Goal: Obtain resource: Obtain resource

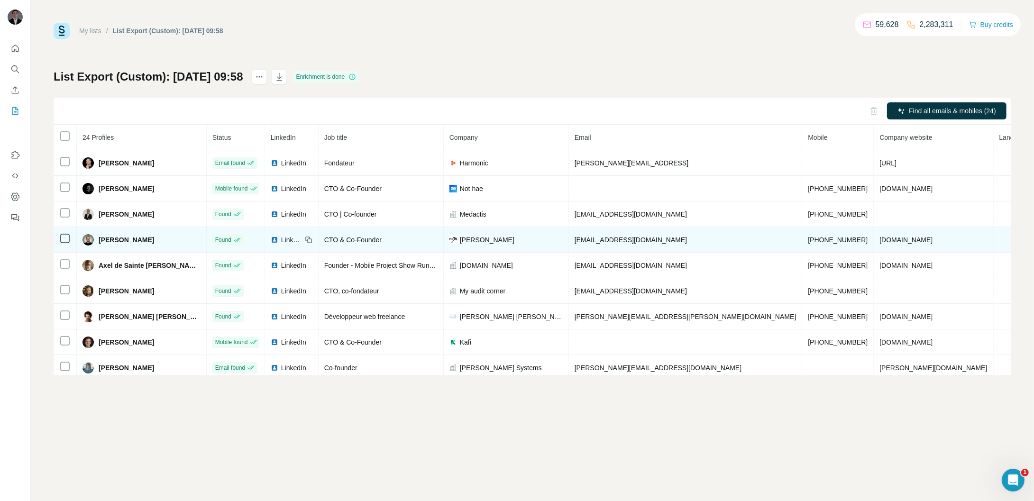
drag, startPoint x: 102, startPoint y: 237, endPoint x: 162, endPoint y: 239, distance: 59.3
click at [162, 239] on div "[PERSON_NAME]" at bounding box center [142, 239] width 118 height 11
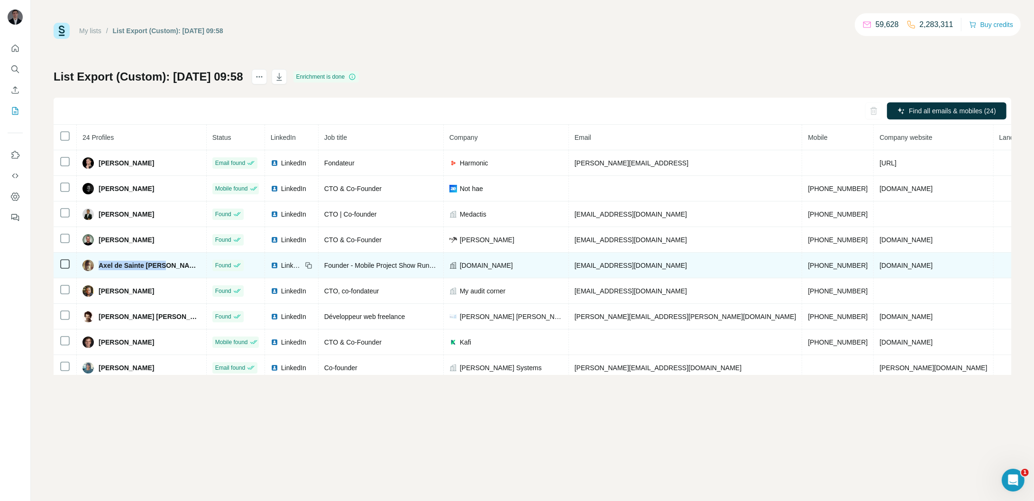
drag, startPoint x: 102, startPoint y: 267, endPoint x: 178, endPoint y: 268, distance: 75.4
click at [178, 268] on div "Axel de Sainte [PERSON_NAME]" at bounding box center [142, 265] width 118 height 11
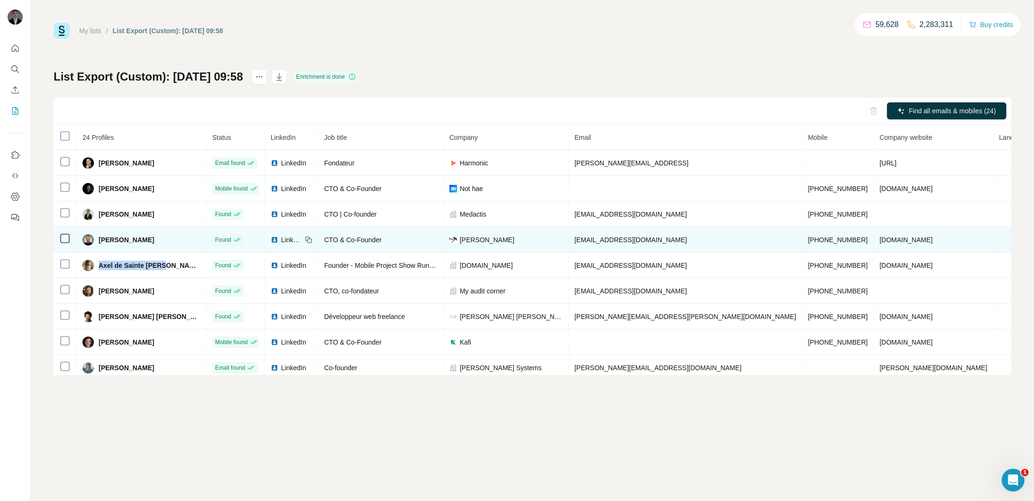
copy span "Axel de Sainte [PERSON_NAME]"
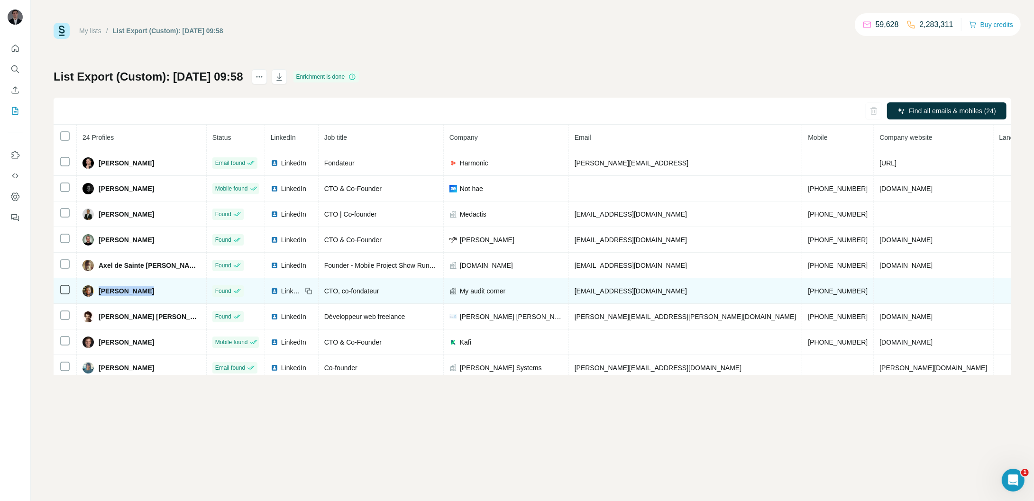
drag, startPoint x: 155, startPoint y: 288, endPoint x: 101, endPoint y: 292, distance: 54.2
click at [101, 292] on div "[PERSON_NAME]" at bounding box center [142, 291] width 118 height 11
copy span "[PERSON_NAME]"
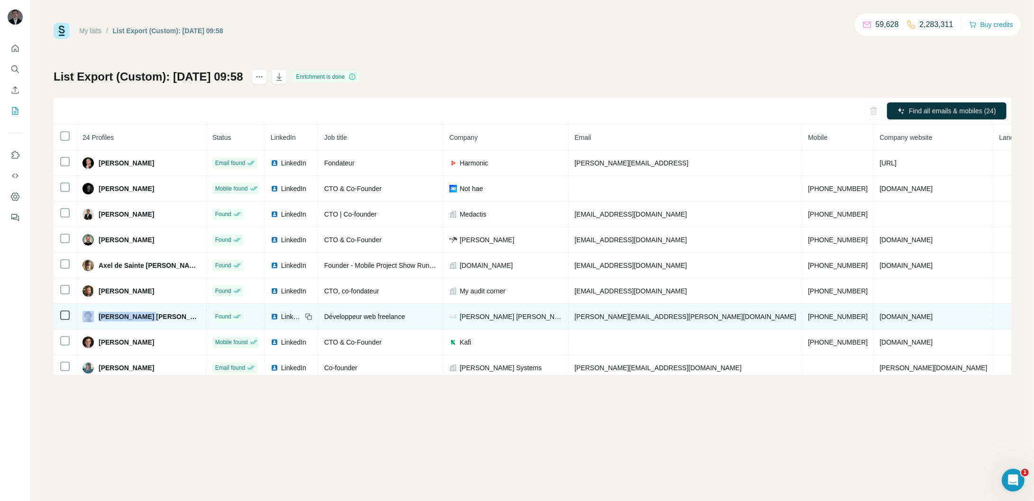
drag, startPoint x: 162, startPoint y: 321, endPoint x: 94, endPoint y: 316, distance: 68.0
click at [94, 316] on div "[PERSON_NAME] [PERSON_NAME]" at bounding box center [142, 316] width 118 height 11
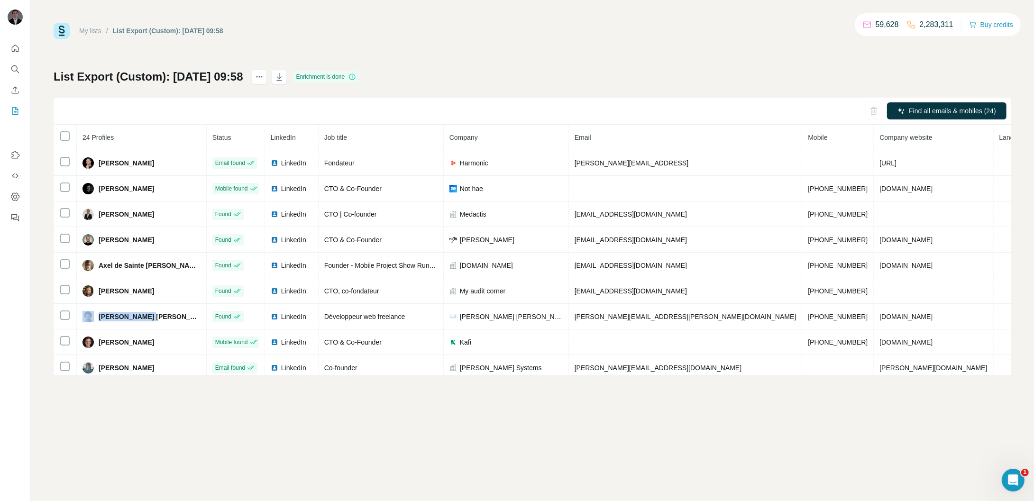
copy div "[PERSON_NAME] [PERSON_NAME]"
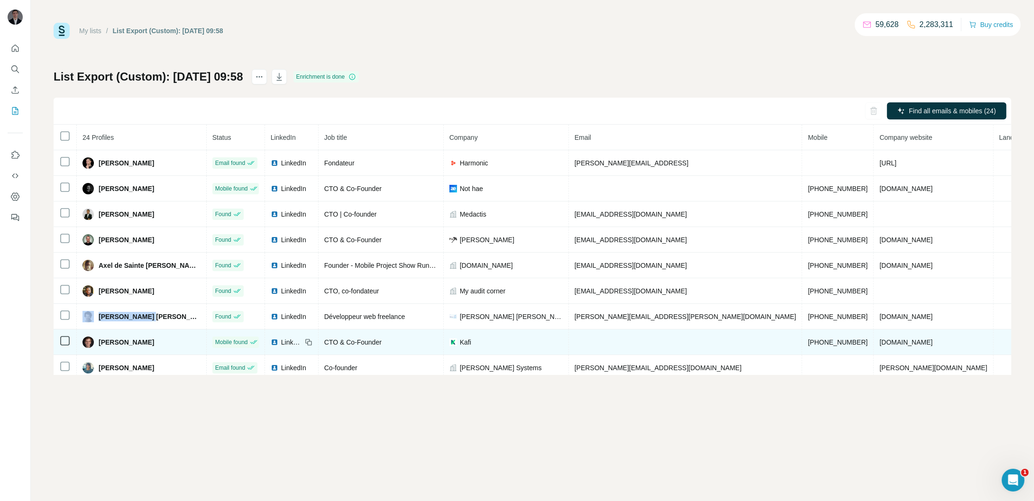
drag, startPoint x: 161, startPoint y: 342, endPoint x: 89, endPoint y: 339, distance: 72.6
click at [89, 339] on div "[PERSON_NAME]" at bounding box center [142, 342] width 118 height 11
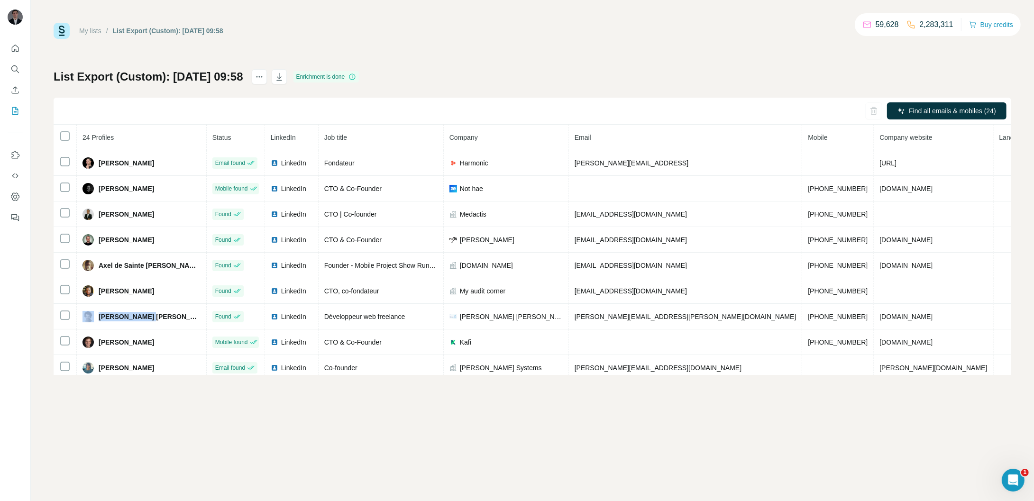
copy div "[PERSON_NAME]"
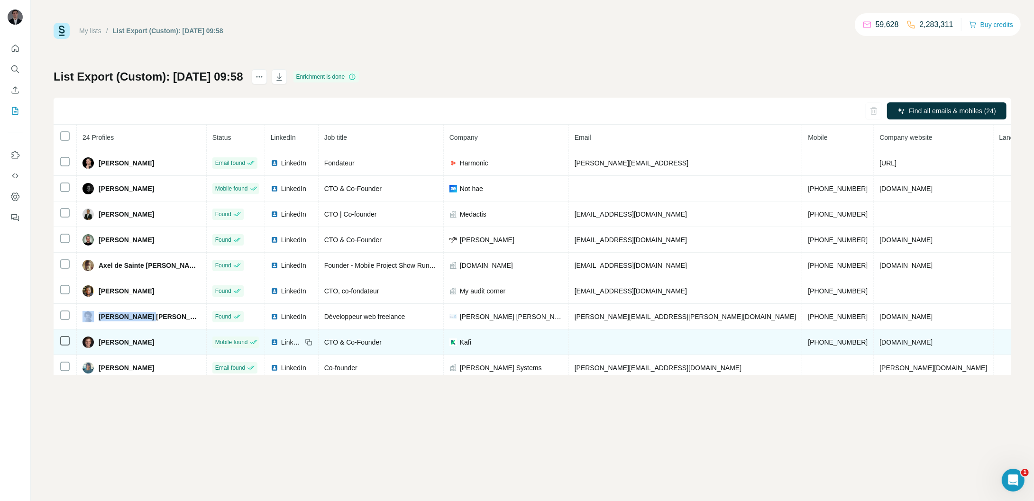
click at [175, 342] on div "[PERSON_NAME]" at bounding box center [142, 342] width 118 height 11
drag, startPoint x: 170, startPoint y: 343, endPoint x: 104, endPoint y: 345, distance: 65.5
click at [104, 345] on div "[PERSON_NAME]" at bounding box center [142, 342] width 118 height 11
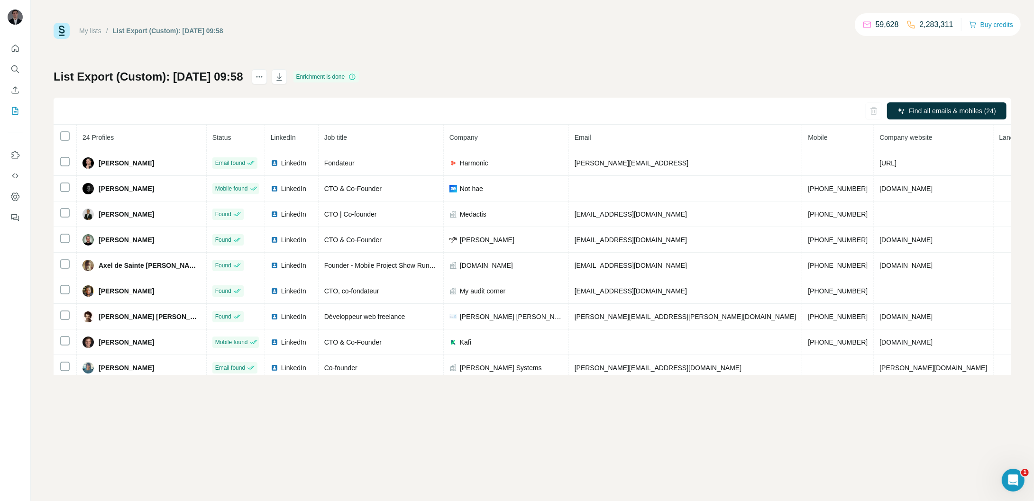
copy span "[PERSON_NAME]"
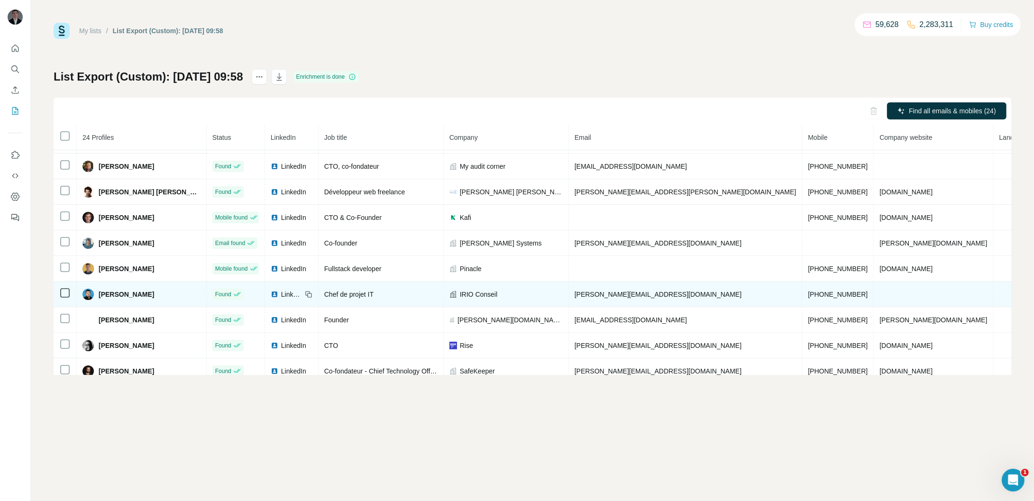
scroll to position [129, 0]
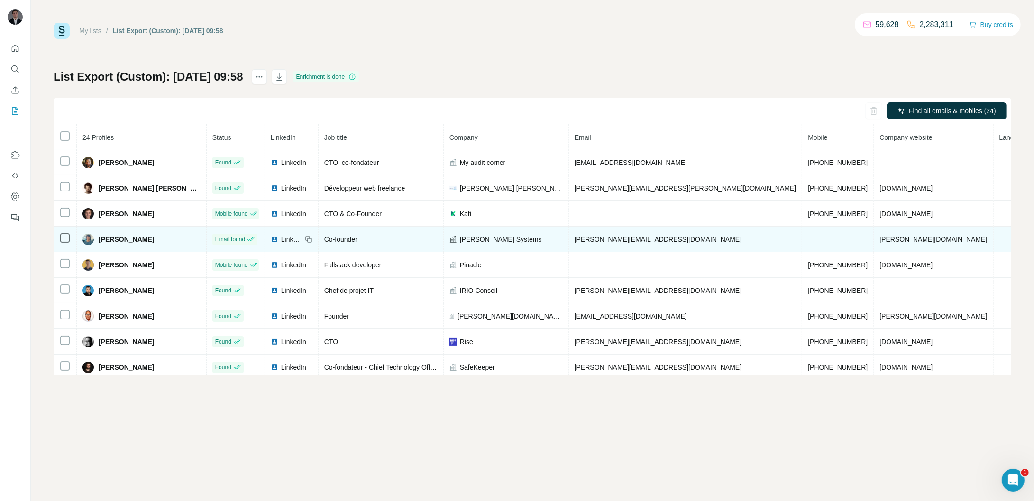
drag, startPoint x: 159, startPoint y: 240, endPoint x: 93, endPoint y: 241, distance: 66.4
click at [93, 241] on div "[PERSON_NAME]" at bounding box center [142, 239] width 118 height 11
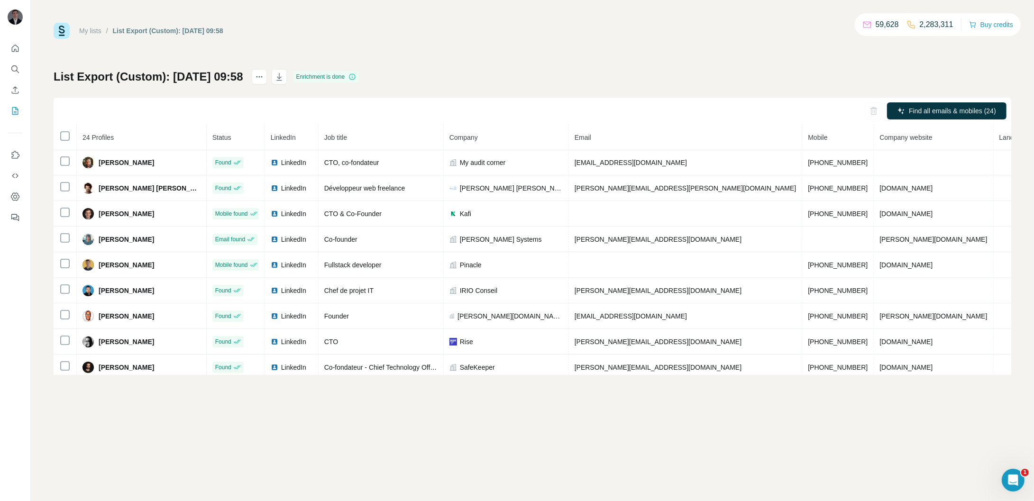
copy div "[PERSON_NAME]"
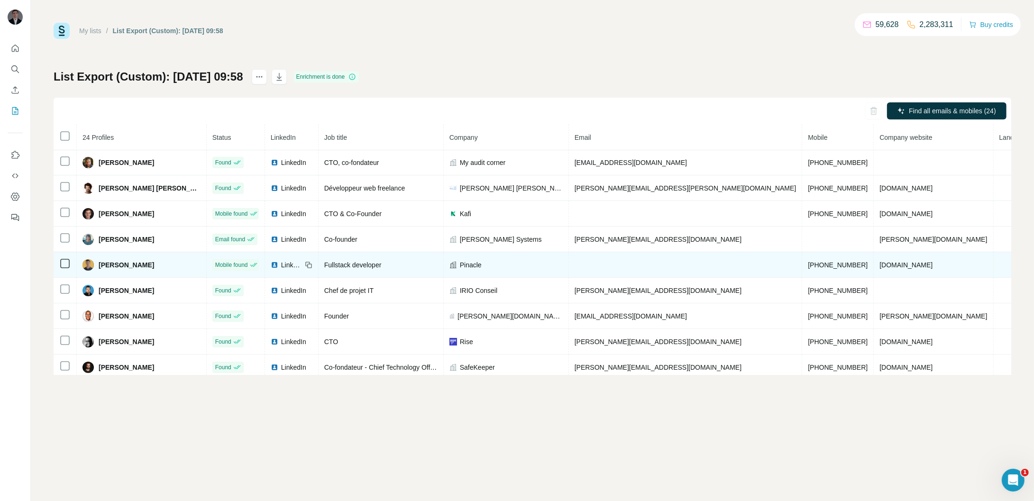
drag, startPoint x: 174, startPoint y: 264, endPoint x: 57, endPoint y: 264, distance: 116.7
click at [57, 264] on tr "François Rossigneux Mobile found LinkedIn Fullstack developer Pinacle +33652060…" at bounding box center [600, 265] width 1092 height 26
click at [154, 268] on span "[PERSON_NAME]" at bounding box center [126, 264] width 55 height 9
drag, startPoint x: 172, startPoint y: 268, endPoint x: 99, endPoint y: 268, distance: 73.0
click at [99, 268] on div "[PERSON_NAME]" at bounding box center [142, 264] width 118 height 11
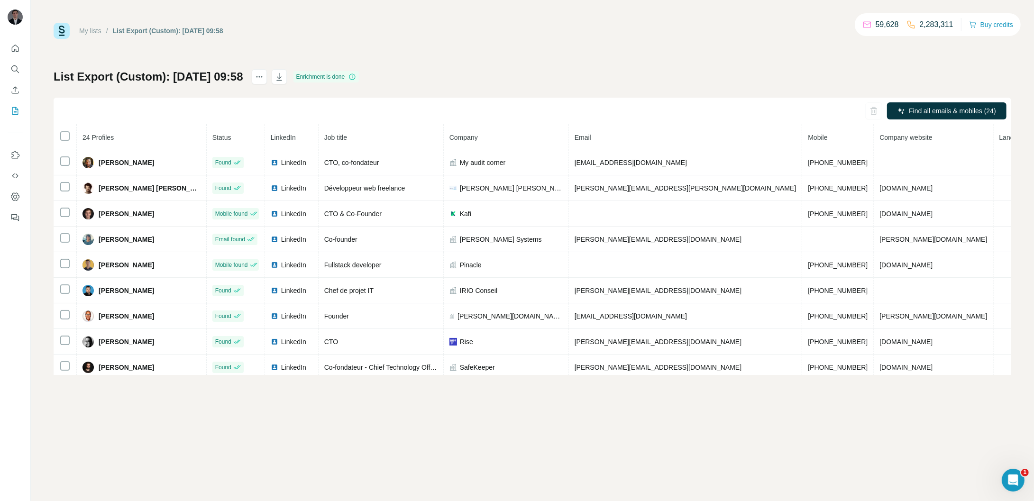
copy div "[PERSON_NAME]"
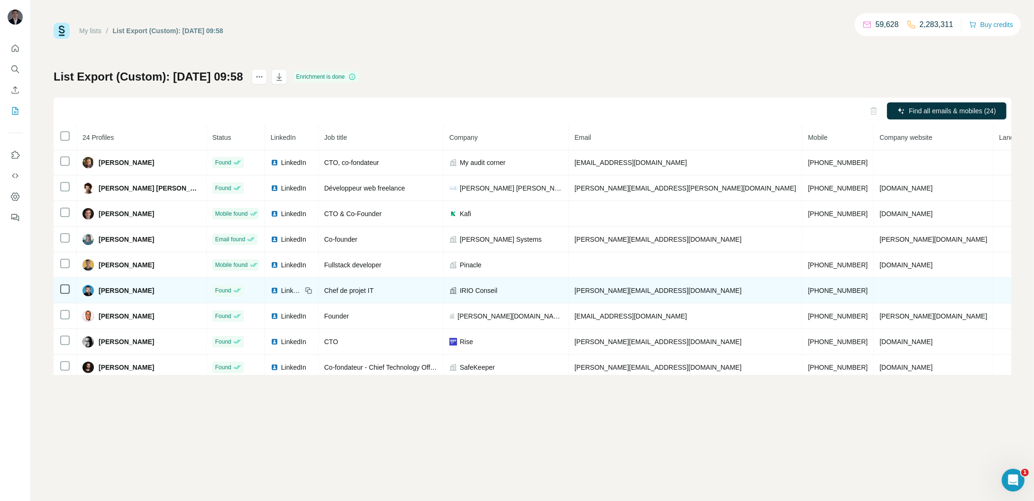
drag, startPoint x: 172, startPoint y: 290, endPoint x: 97, endPoint y: 290, distance: 75.4
click at [97, 290] on div "[PERSON_NAME]" at bounding box center [142, 290] width 118 height 11
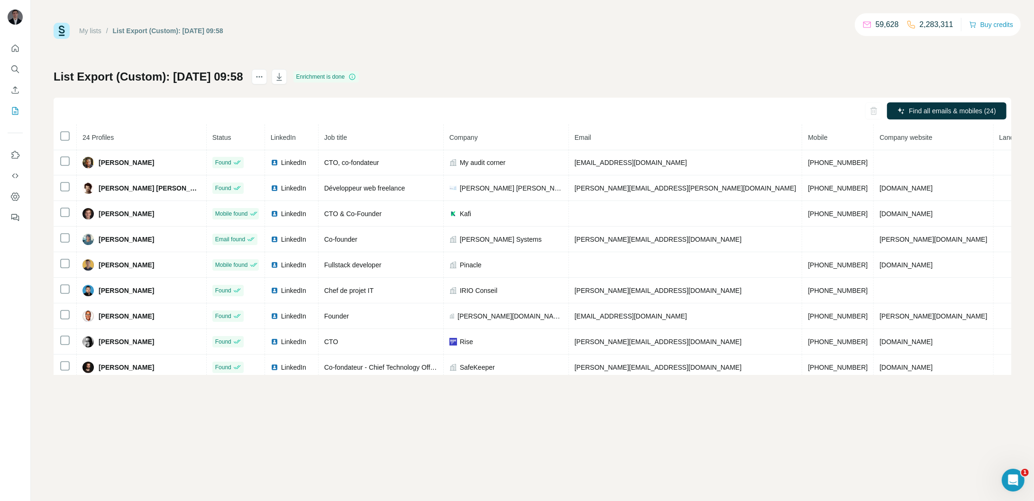
copy div "[PERSON_NAME]"
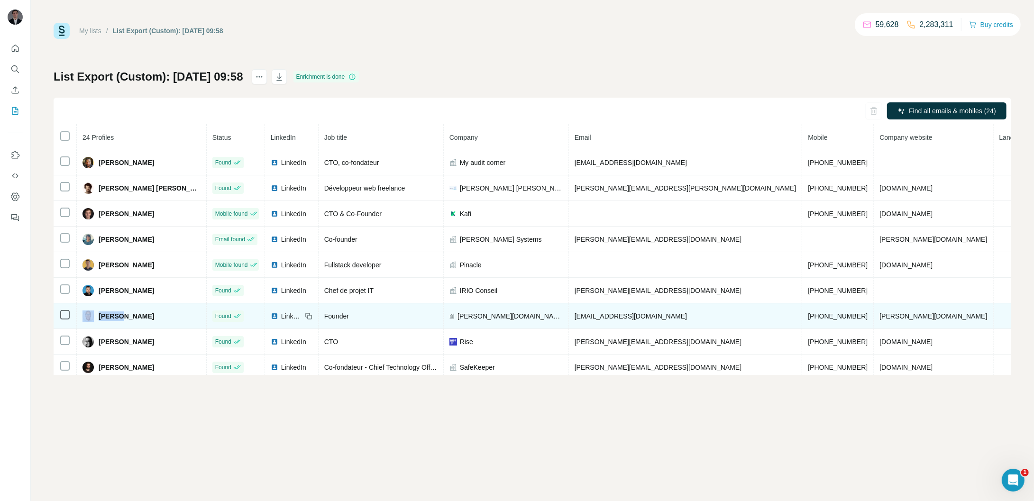
drag, startPoint x: 126, startPoint y: 319, endPoint x: 98, endPoint y: 320, distance: 28.0
click at [98, 320] on div "[PERSON_NAME]" at bounding box center [119, 316] width 72 height 11
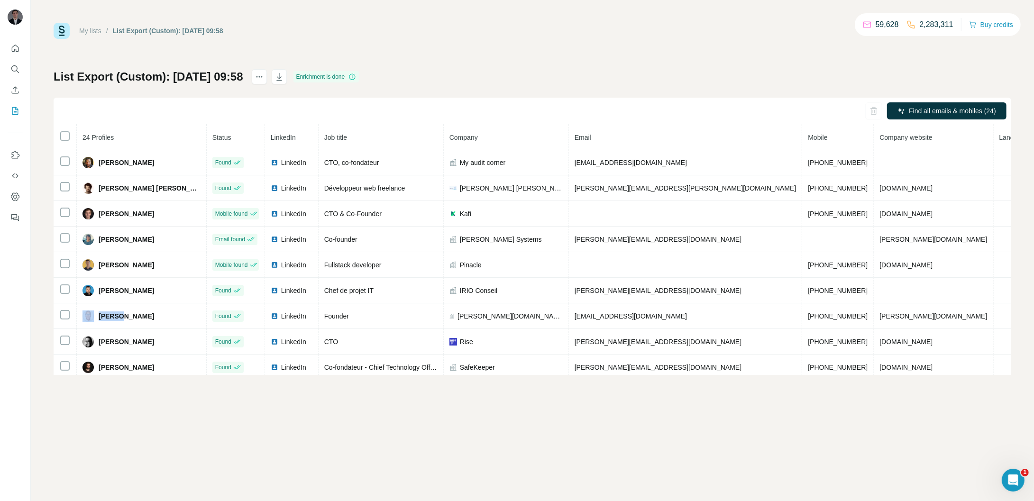
copy div "Hans P"
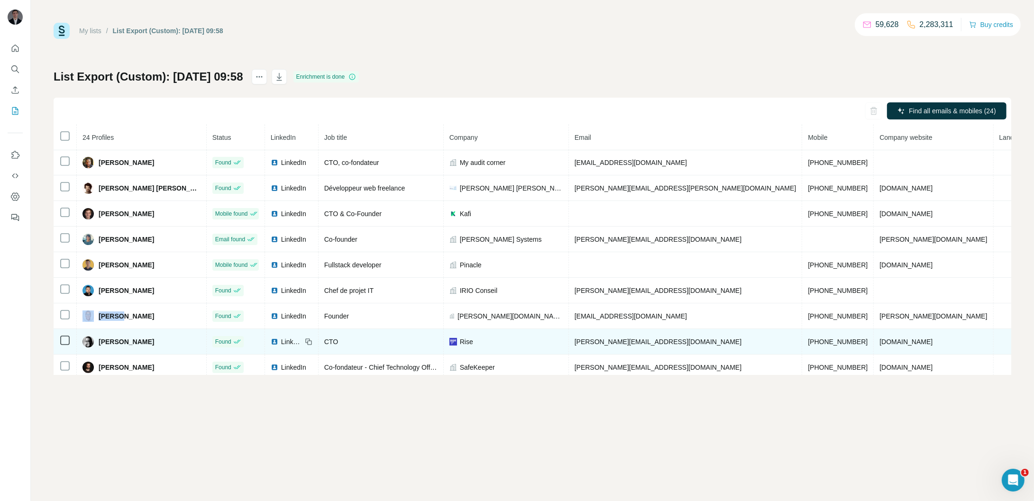
drag, startPoint x: 176, startPoint y: 344, endPoint x: 101, endPoint y: 344, distance: 75.4
click at [101, 344] on div "[PERSON_NAME]" at bounding box center [142, 341] width 118 height 11
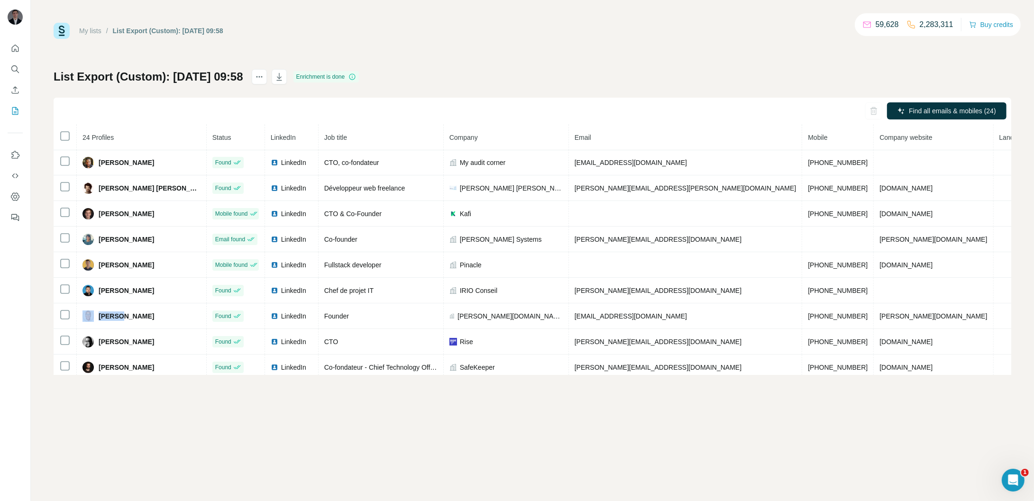
copy span "[PERSON_NAME]"
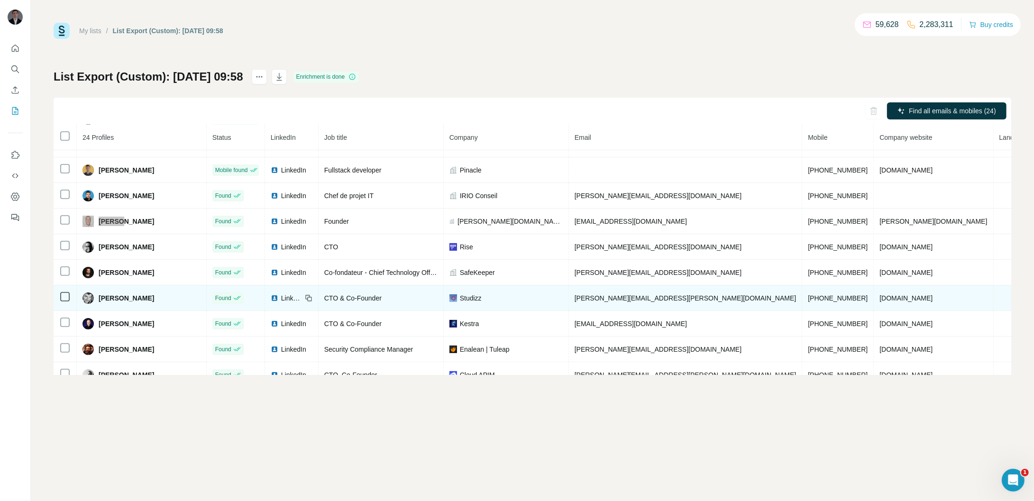
scroll to position [225, 0]
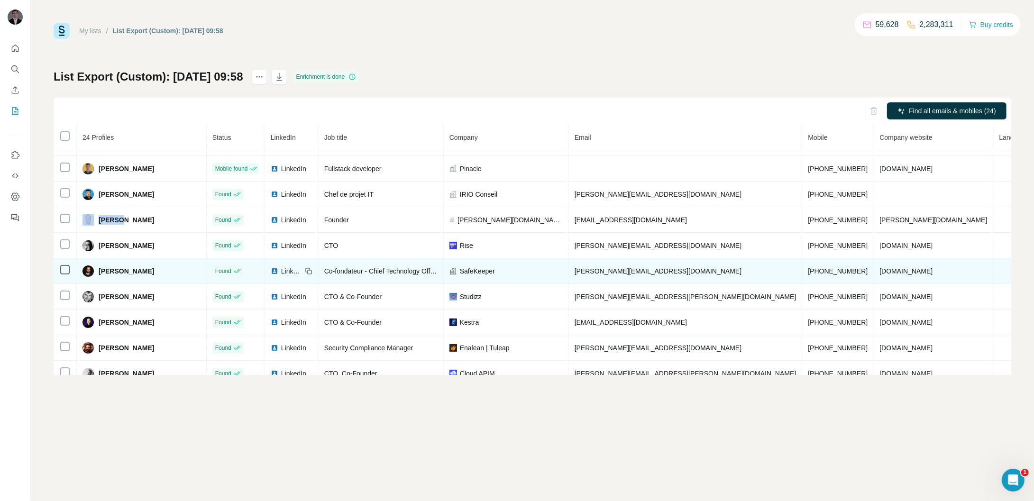
drag, startPoint x: 177, startPoint y: 275, endPoint x: 99, endPoint y: 275, distance: 78.3
click at [99, 275] on div "[PERSON_NAME]" at bounding box center [142, 271] width 118 height 11
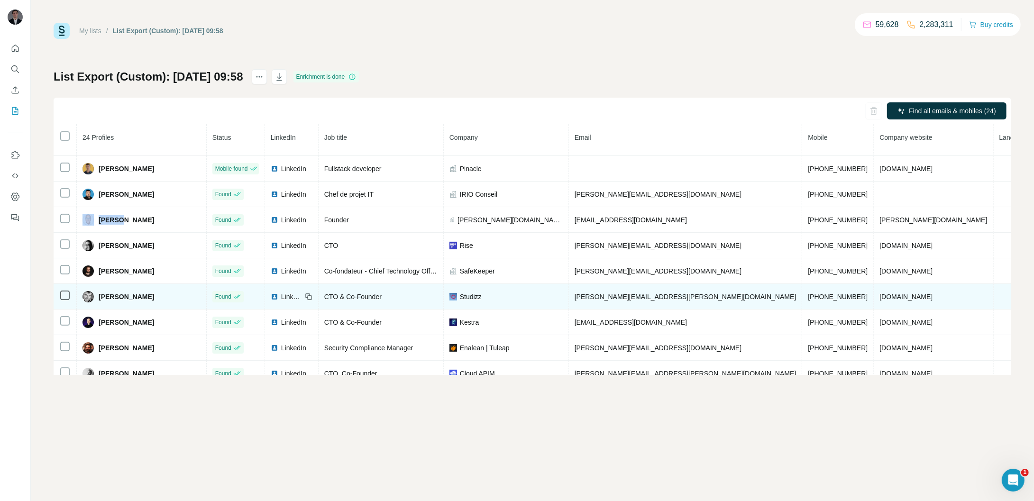
drag, startPoint x: 167, startPoint y: 300, endPoint x: 98, endPoint y: 303, distance: 69.3
click at [98, 303] on div "[PERSON_NAME]" at bounding box center [142, 296] width 118 height 11
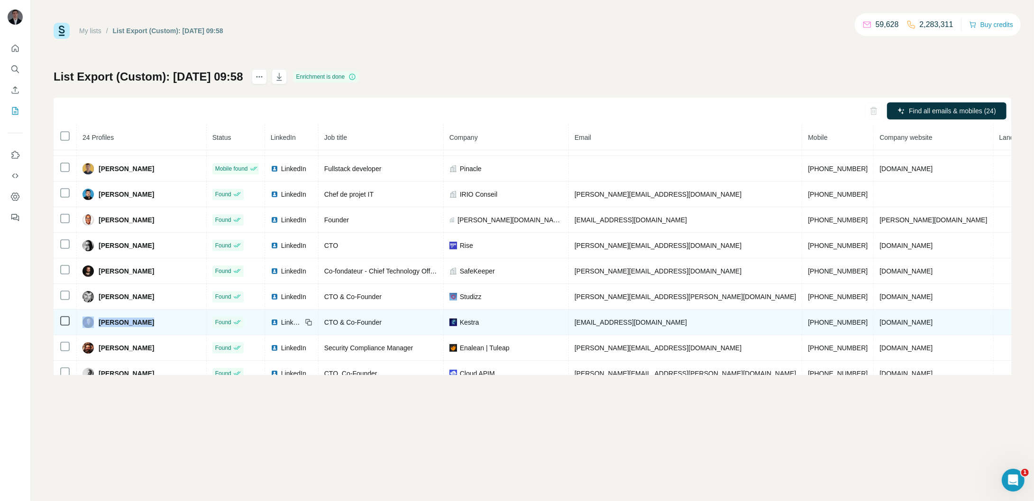
drag, startPoint x: 163, startPoint y: 320, endPoint x: 98, endPoint y: 328, distance: 65.5
click at [98, 328] on div "[PERSON_NAME]" at bounding box center [142, 322] width 118 height 11
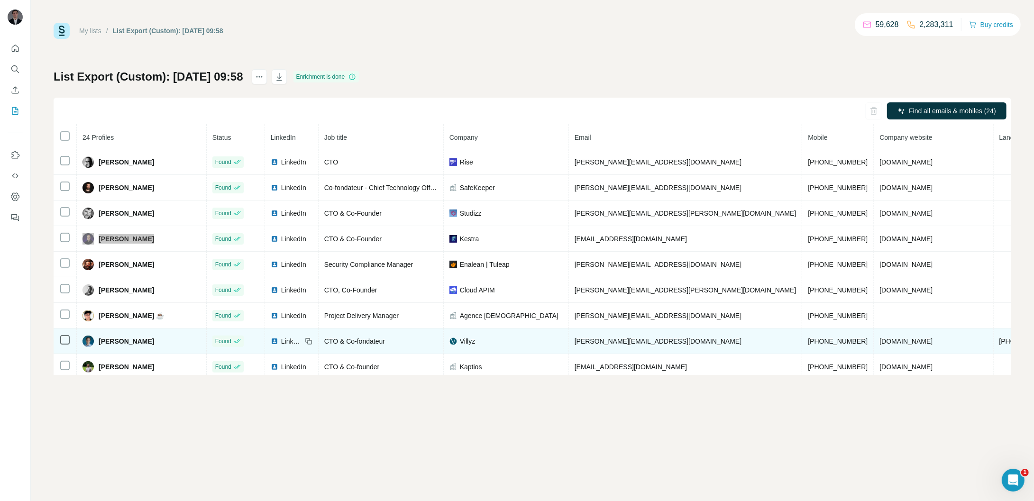
scroll to position [350, 0]
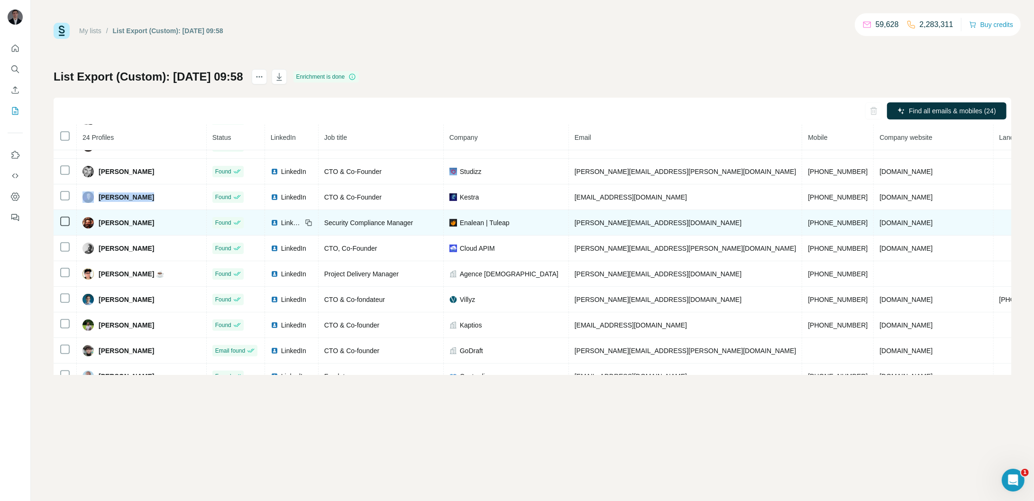
drag, startPoint x: 157, startPoint y: 223, endPoint x: 102, endPoint y: 223, distance: 54.5
click at [102, 223] on div "[PERSON_NAME]" at bounding box center [142, 222] width 118 height 11
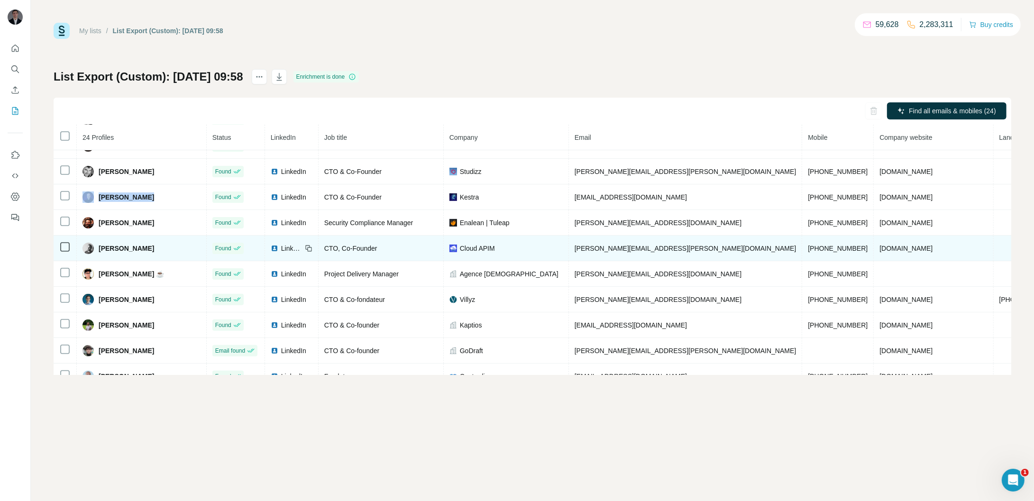
drag, startPoint x: 157, startPoint y: 249, endPoint x: 93, endPoint y: 252, distance: 64.1
click at [93, 252] on div "[PERSON_NAME]" at bounding box center [142, 248] width 118 height 11
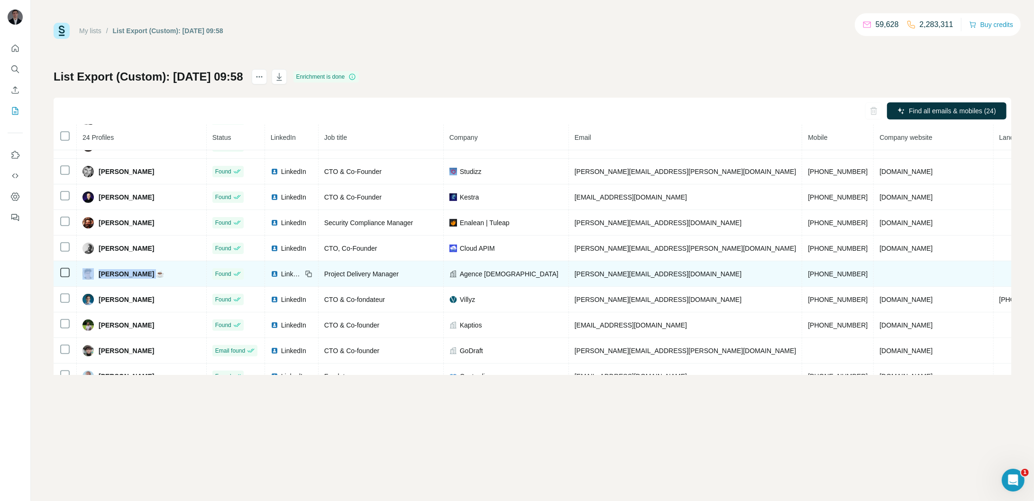
drag, startPoint x: 158, startPoint y: 282, endPoint x: 98, endPoint y: 283, distance: 60.2
click at [98, 283] on td "[PERSON_NAME] ☕" at bounding box center [142, 274] width 130 height 26
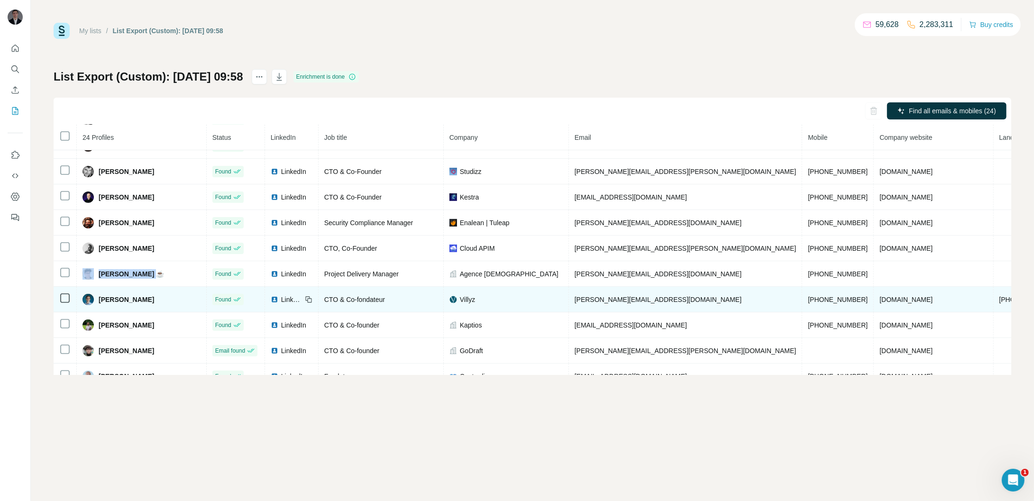
drag, startPoint x: 175, startPoint y: 301, endPoint x: 100, endPoint y: 303, distance: 74.5
click at [100, 303] on div "[PERSON_NAME]" at bounding box center [142, 299] width 118 height 11
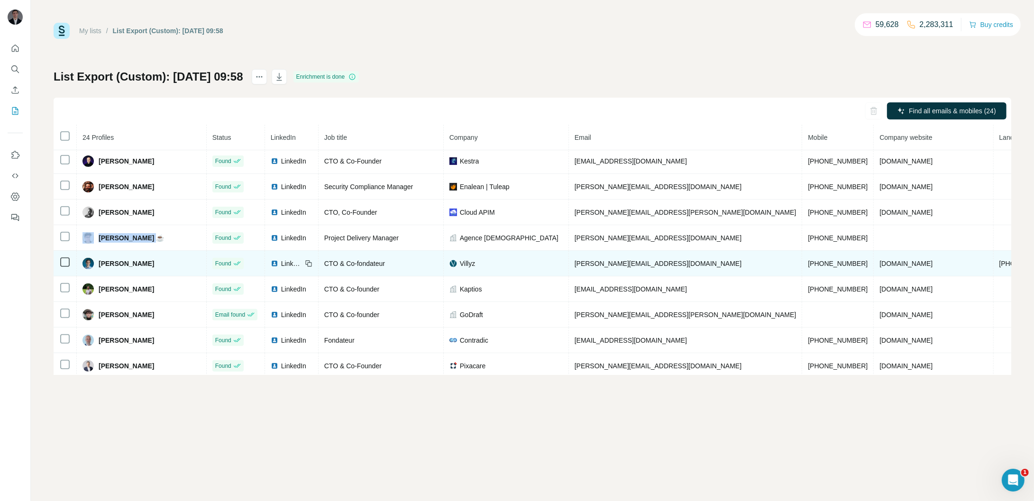
scroll to position [394, 0]
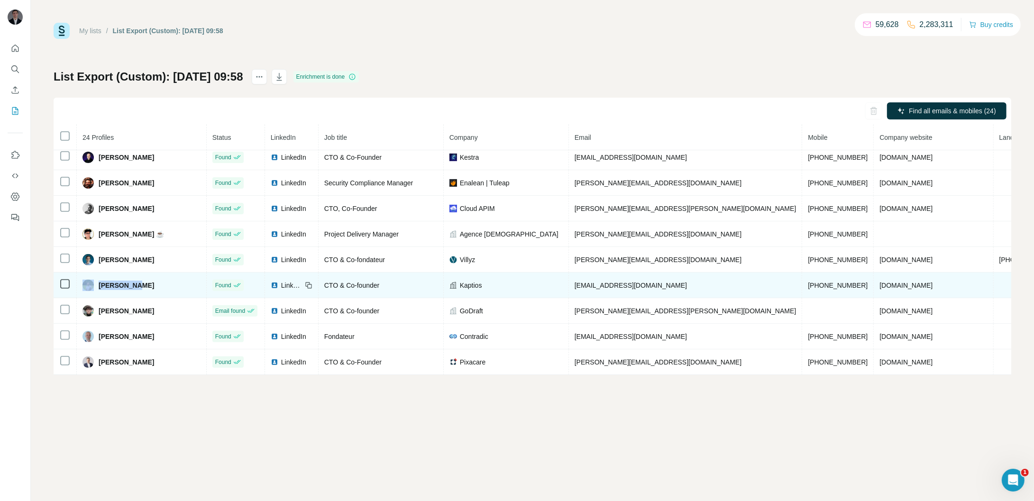
drag, startPoint x: 151, startPoint y: 285, endPoint x: 96, endPoint y: 285, distance: 54.5
click at [96, 285] on div "Théo Beuze" at bounding box center [142, 285] width 118 height 11
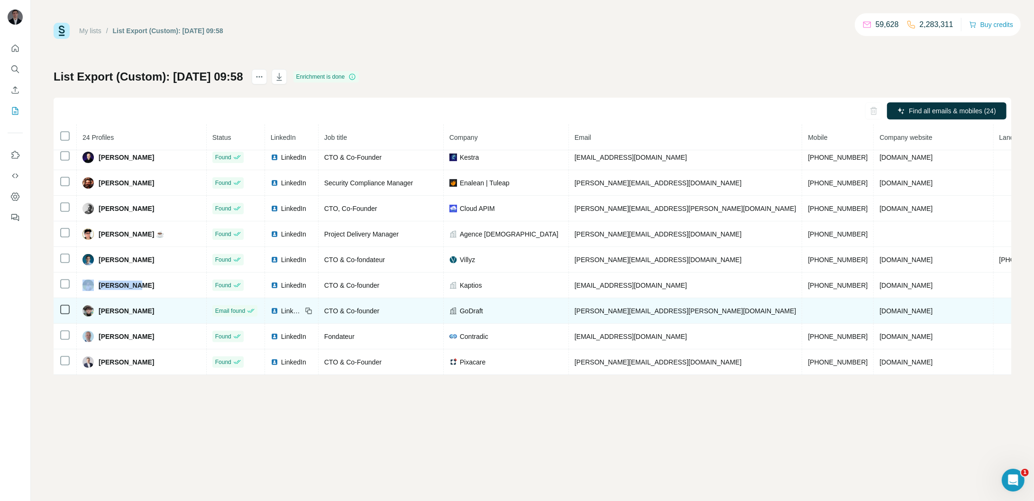
drag, startPoint x: 164, startPoint y: 305, endPoint x: 95, endPoint y: 309, distance: 69.3
click at [95, 309] on div "Théodore Guillet" at bounding box center [142, 310] width 118 height 11
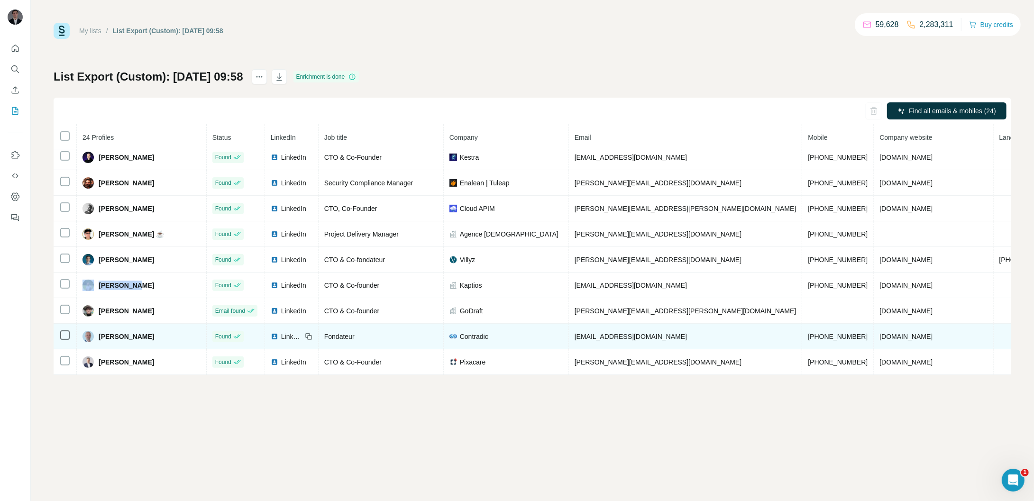
drag, startPoint x: 163, startPoint y: 342, endPoint x: 98, endPoint y: 341, distance: 65.5
click at [98, 341] on div "Tristan Agaësse" at bounding box center [142, 336] width 118 height 11
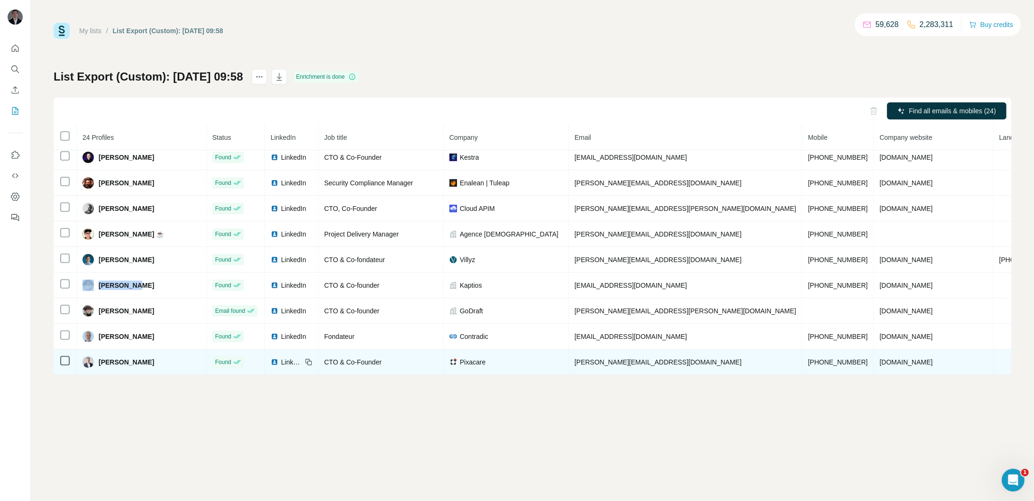
drag, startPoint x: 163, startPoint y: 363, endPoint x: 104, endPoint y: 370, distance: 59.2
click at [104, 370] on td "Vincent Marceddu" at bounding box center [142, 363] width 130 height 26
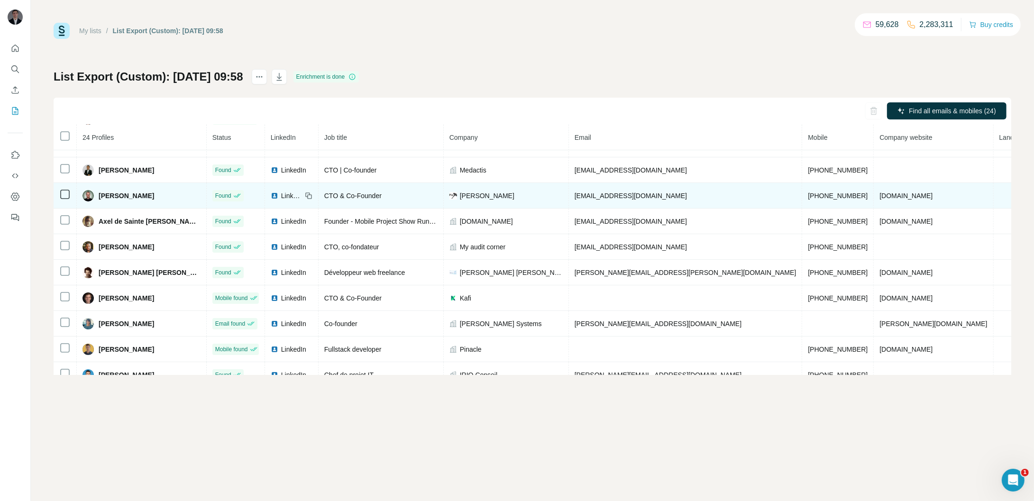
scroll to position [0, 0]
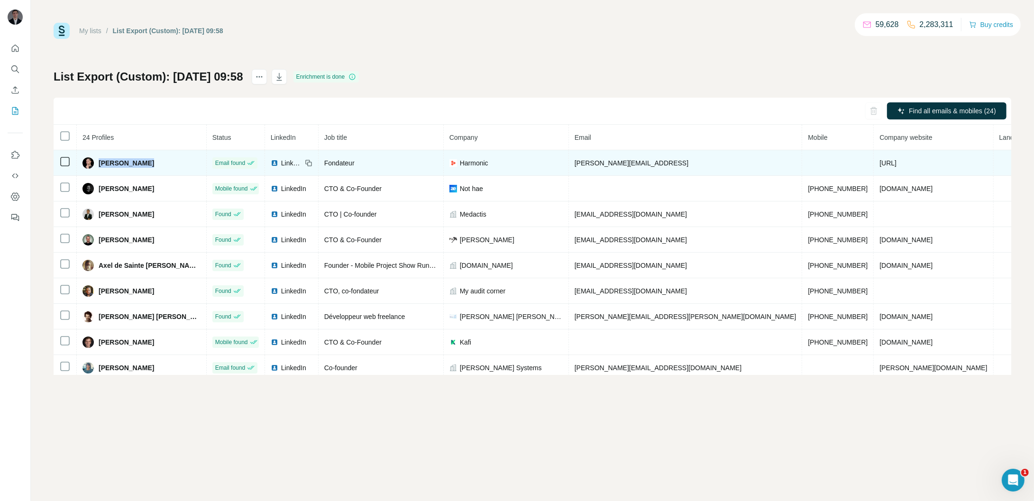
drag, startPoint x: 160, startPoint y: 158, endPoint x: 101, endPoint y: 165, distance: 59.2
click at [101, 165] on div "[PERSON_NAME]" at bounding box center [142, 162] width 118 height 11
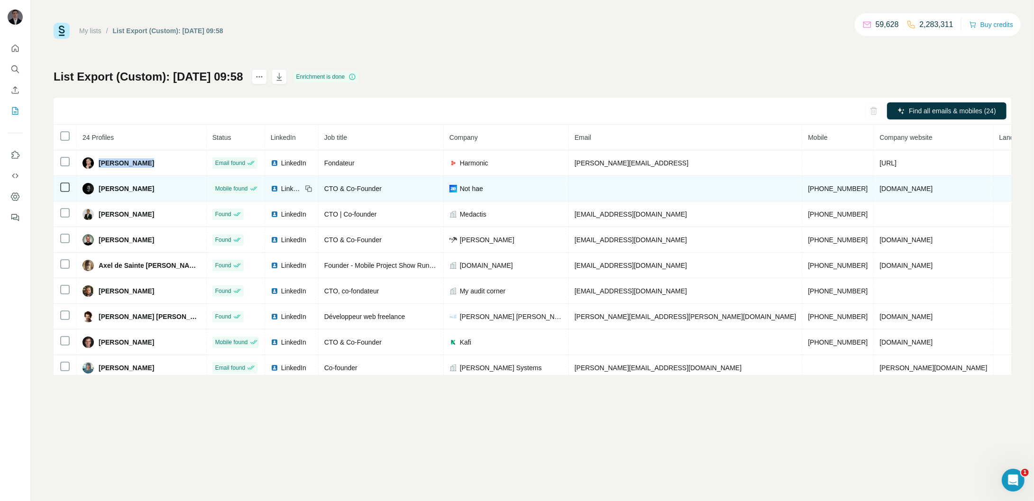
drag, startPoint x: 190, startPoint y: 188, endPoint x: 103, endPoint y: 197, distance: 87.3
click at [103, 197] on td "[PERSON_NAME]" at bounding box center [142, 189] width 130 height 26
drag, startPoint x: 788, startPoint y: 190, endPoint x: 749, endPoint y: 195, distance: 38.7
click at [802, 195] on td "[PHONE_NUMBER]" at bounding box center [838, 189] width 72 height 26
drag, startPoint x: 856, startPoint y: 190, endPoint x: 803, endPoint y: 191, distance: 52.2
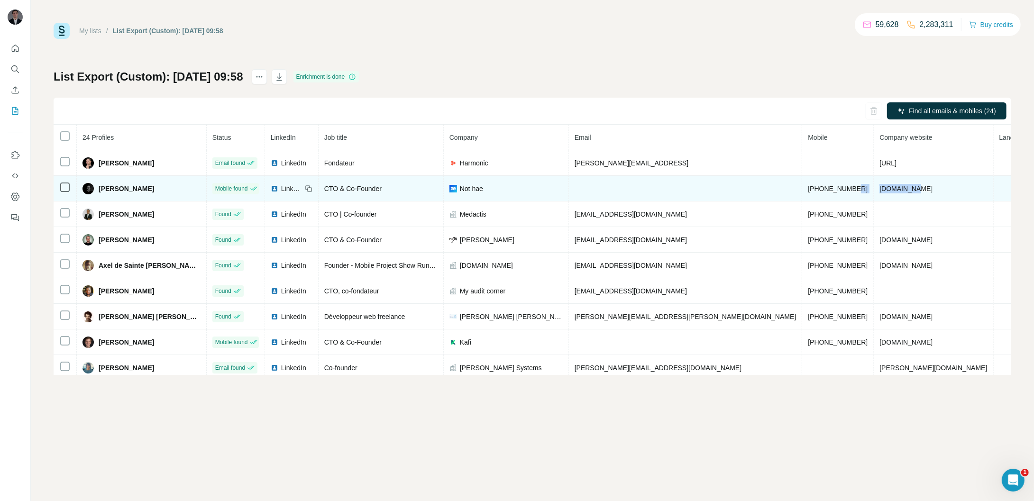
click at [803, 191] on tr "Alexandre Vandenublcke Mobile found LinkedIn CTO & Co-Founder Not hae +33637944…" at bounding box center [600, 189] width 1092 height 26
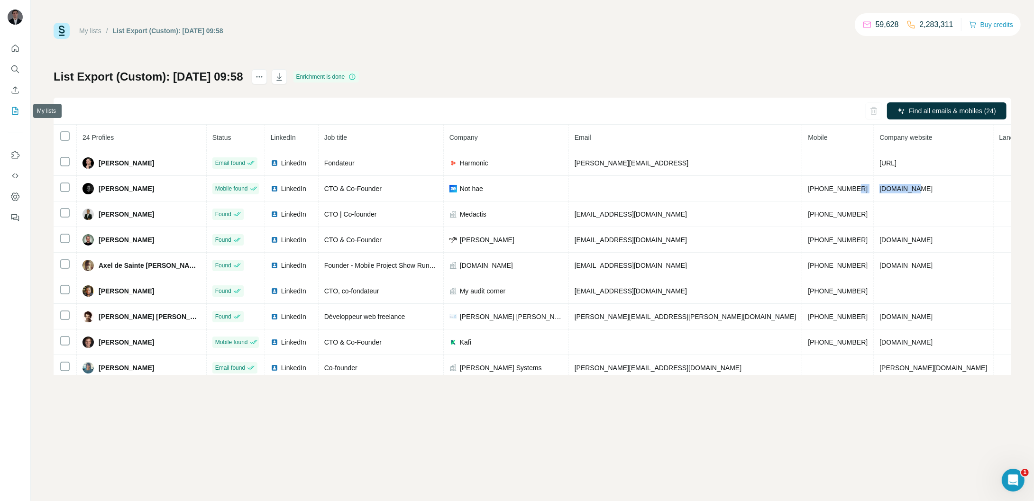
click at [18, 109] on icon "My lists" at bounding box center [15, 111] width 6 height 8
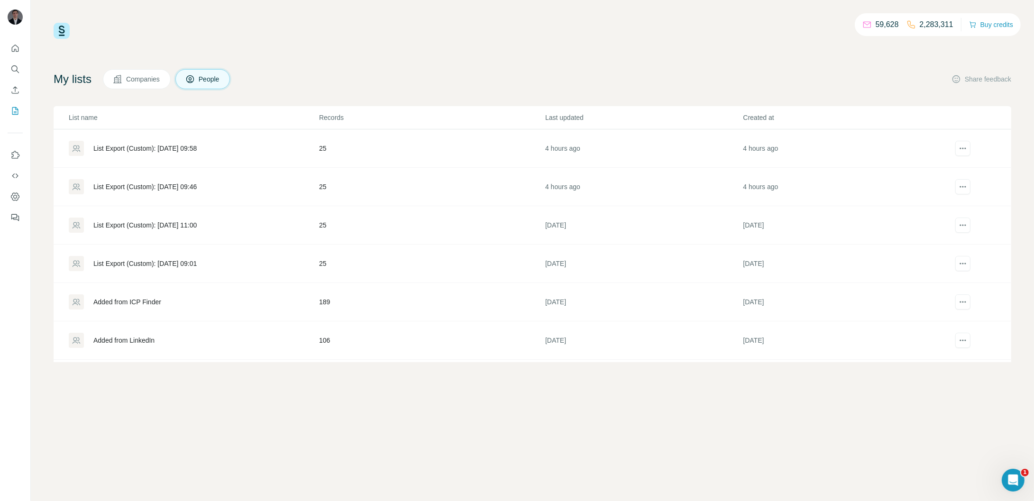
click at [142, 141] on div "List Export (Custom): [DATE] 09:58" at bounding box center [193, 148] width 249 height 15
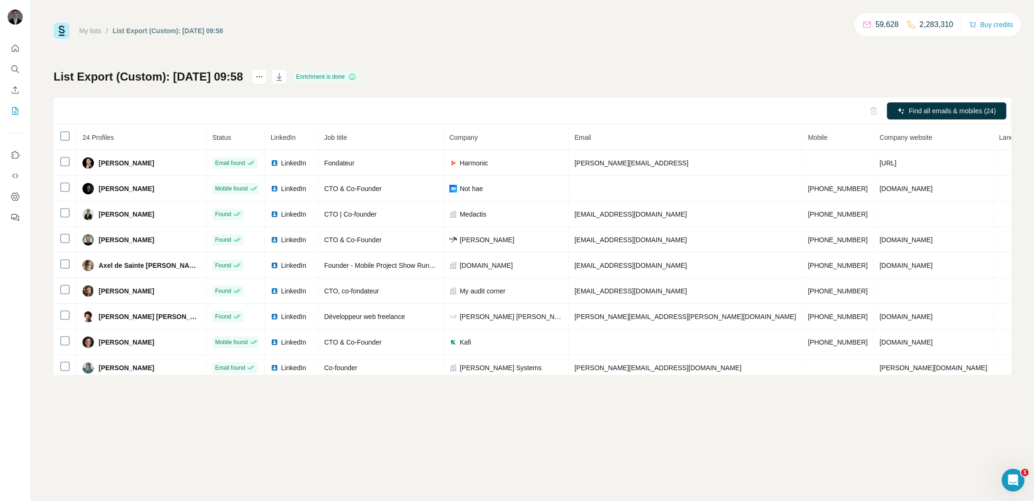
click at [243, 78] on h1 "List Export (Custom): [DATE] 09:58" at bounding box center [149, 76] width 190 height 15
drag, startPoint x: 89, startPoint y: 72, endPoint x: 270, endPoint y: 72, distance: 181.2
click at [221, 72] on h1 "List Export (Custom): [DATE] 09:58" at bounding box center [149, 76] width 190 height 15
click at [267, 75] on button "actions" at bounding box center [259, 76] width 15 height 15
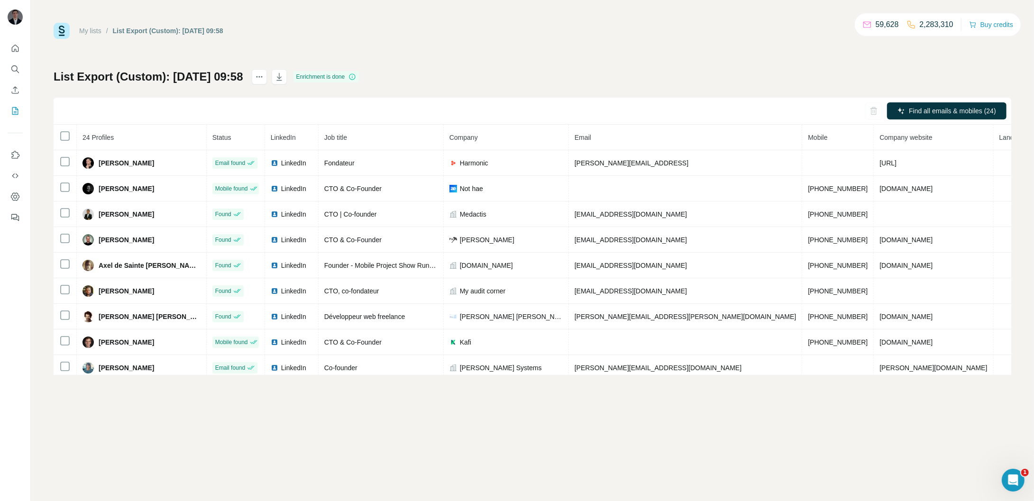
click at [74, 75] on h1 "List Export (Custom): [DATE] 09:58" at bounding box center [149, 76] width 190 height 15
drag, startPoint x: 60, startPoint y: 74, endPoint x: 300, endPoint y: 71, distance: 239.5
click at [300, 71] on div "My lists / List Export (Custom): 07/10/2025 09:58 59,628 2,283,310 Buy credits …" at bounding box center [533, 250] width 1004 height 501
click at [678, 77] on div "List Export (Custom): 07/10/2025 09:58 Enrichment is done Find all emails & mob…" at bounding box center [533, 222] width 958 height 306
click at [284, 74] on icon "button" at bounding box center [279, 76] width 9 height 9
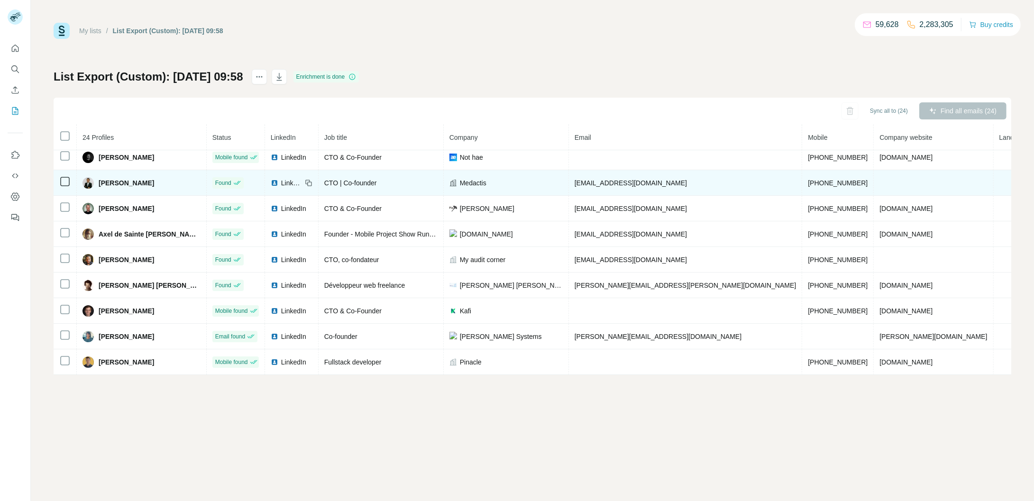
scroll to position [33, 0]
